Goal: Find specific page/section: Find specific page/section

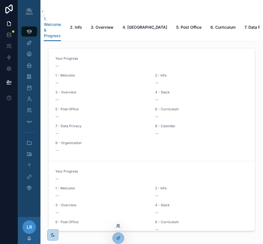
click at [117, 225] on icon at bounding box center [118, 225] width 4 height 4
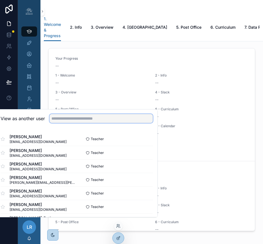
click at [102, 123] on input "text" at bounding box center [100, 118] width 103 height 9
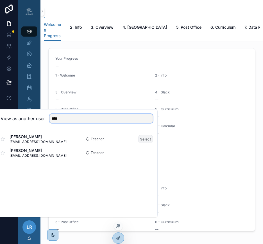
type input "****"
click at [153, 143] on button "Select" at bounding box center [145, 139] width 15 height 8
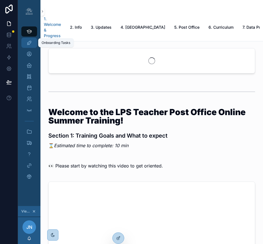
click at [29, 43] on icon "scrollable content" at bounding box center [29, 43] width 6 height 6
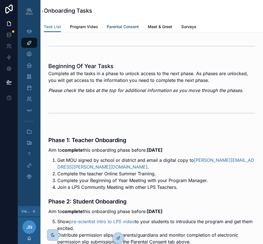
click at [121, 26] on span "Parental Consent" at bounding box center [123, 27] width 32 height 6
